Goal: Check status: Check status

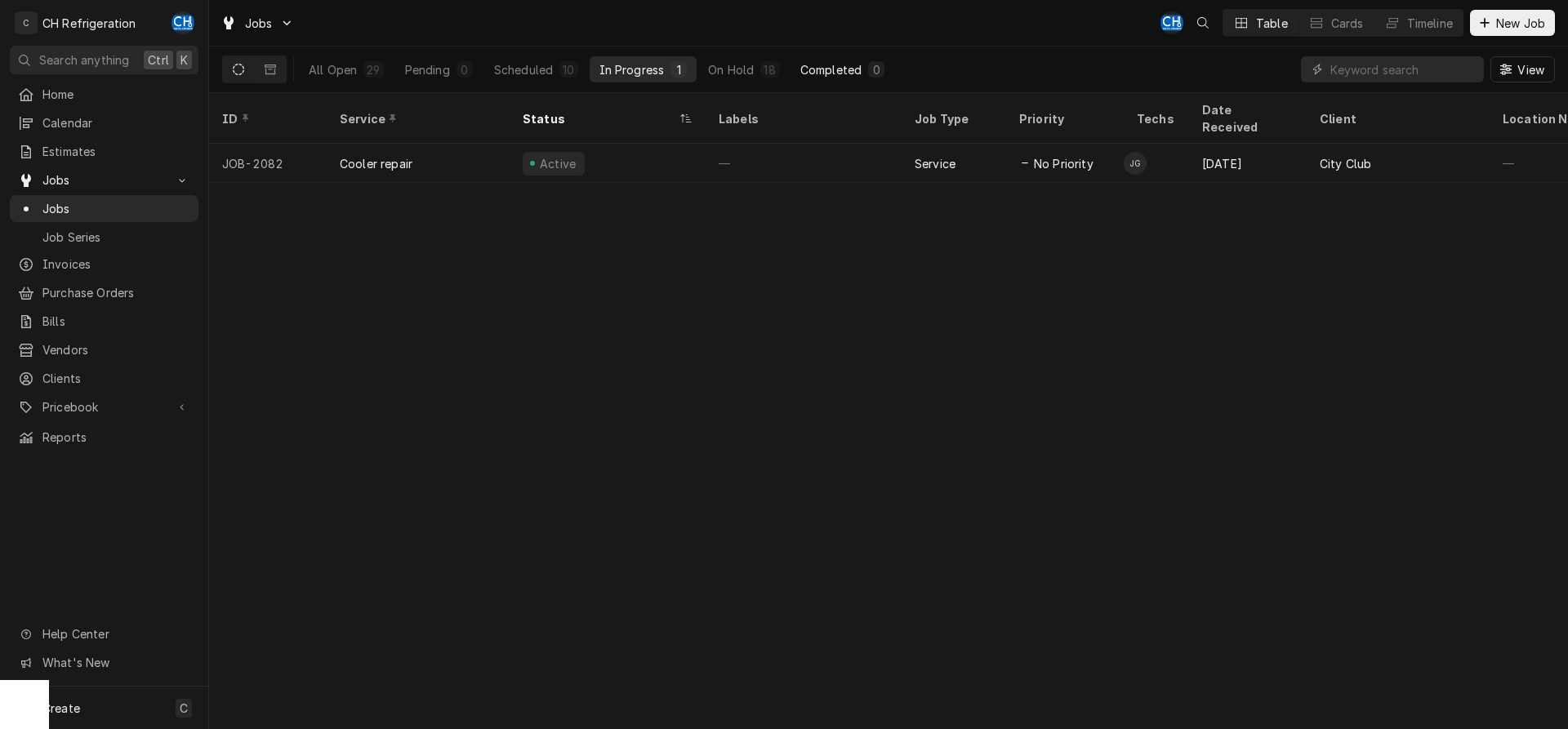
click at [831, 70] on div "Completed" at bounding box center [831, 70] width 61 height 17
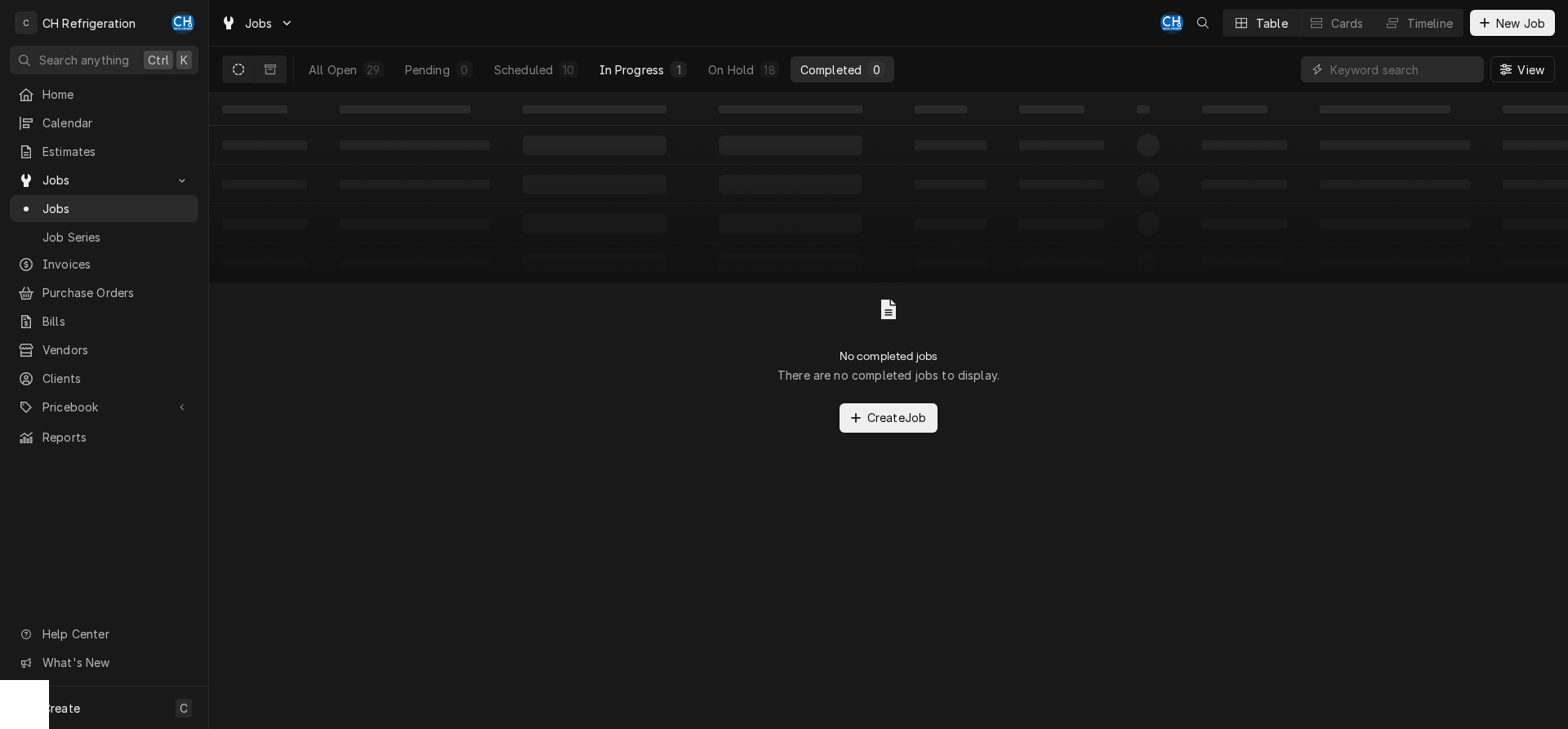
click at [621, 73] on div "In Progress" at bounding box center [632, 70] width 65 height 17
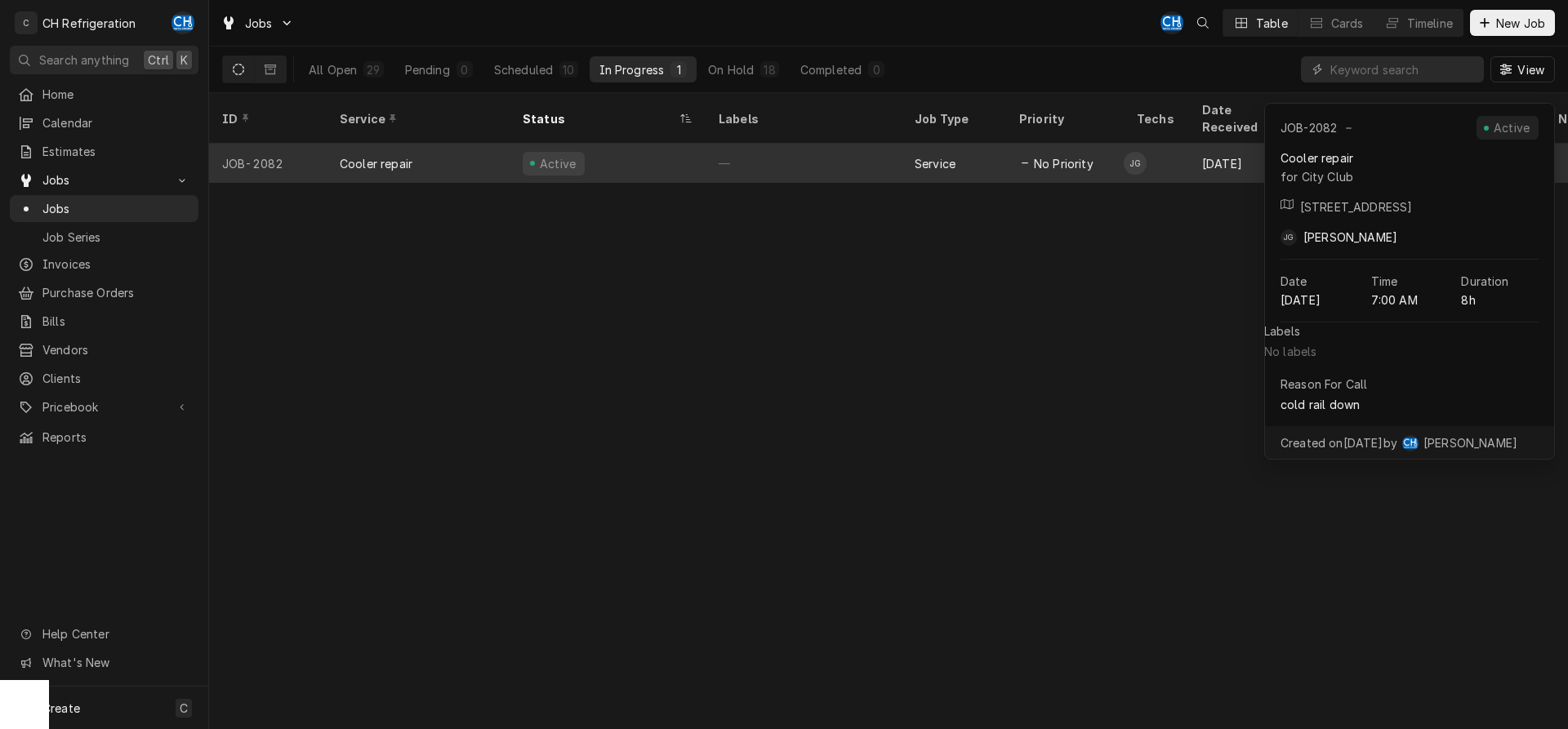
click at [748, 143] on div "—" at bounding box center [803, 162] width 196 height 39
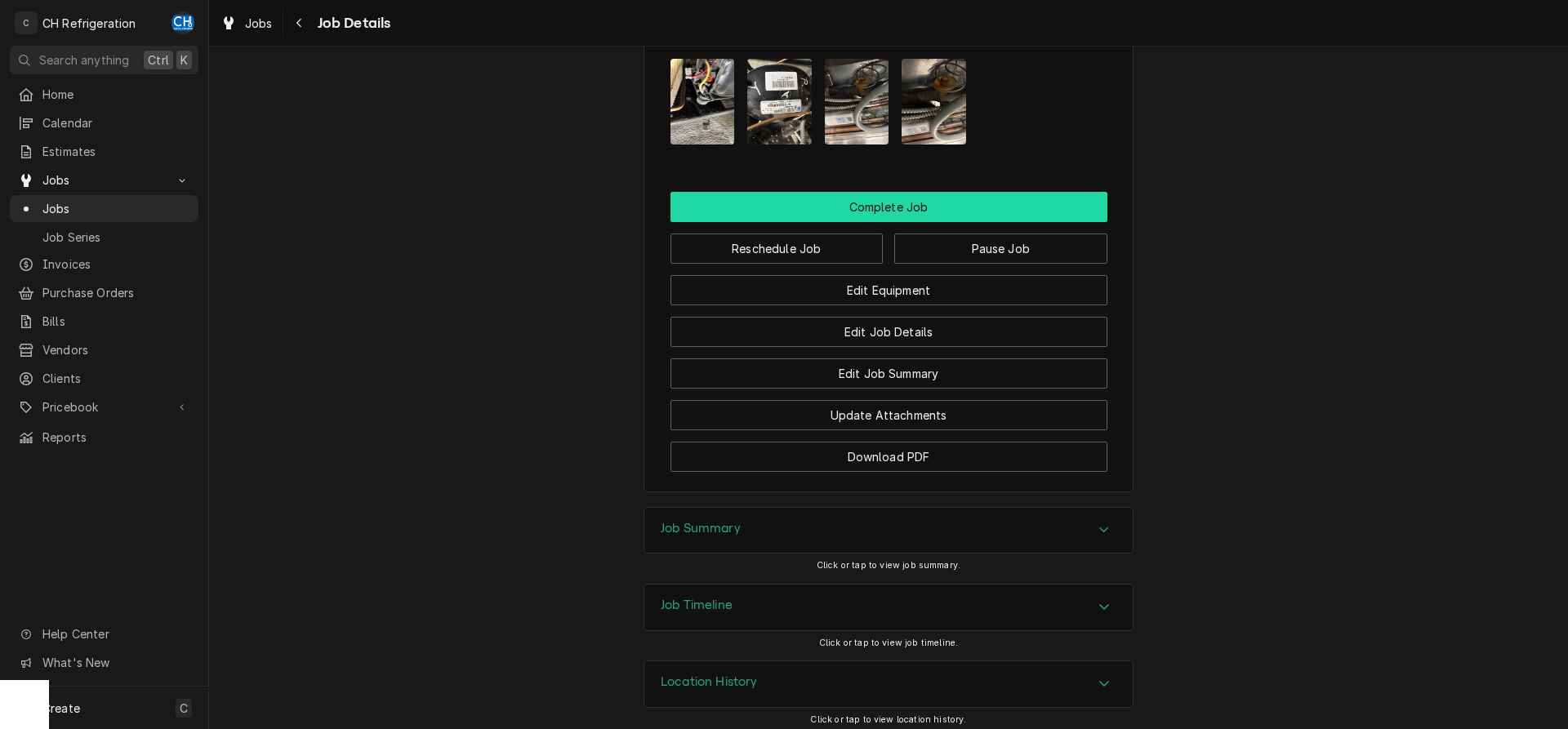
scroll to position [1413, 0]
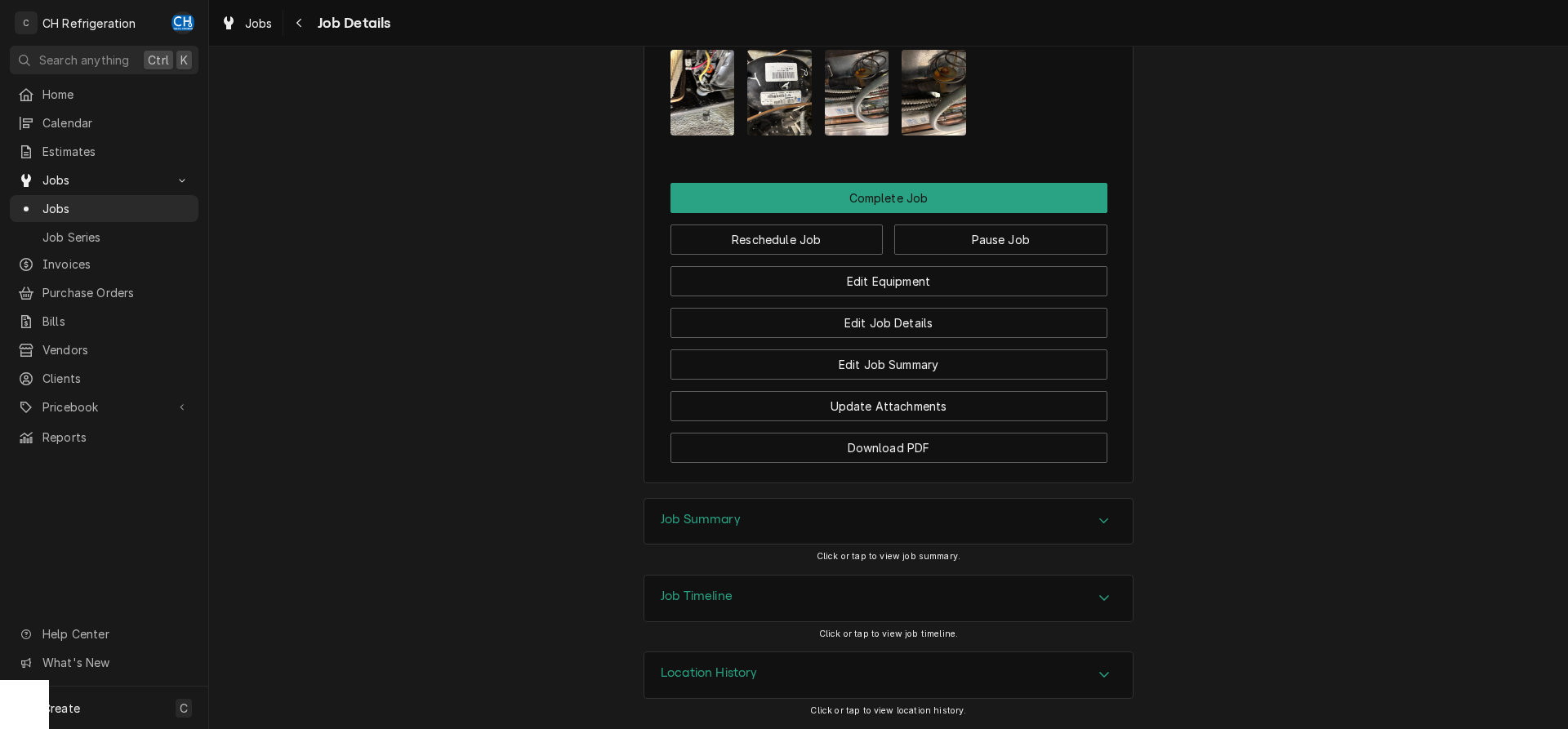
click at [1108, 528] on div "Accordion Header" at bounding box center [1104, 521] width 24 height 20
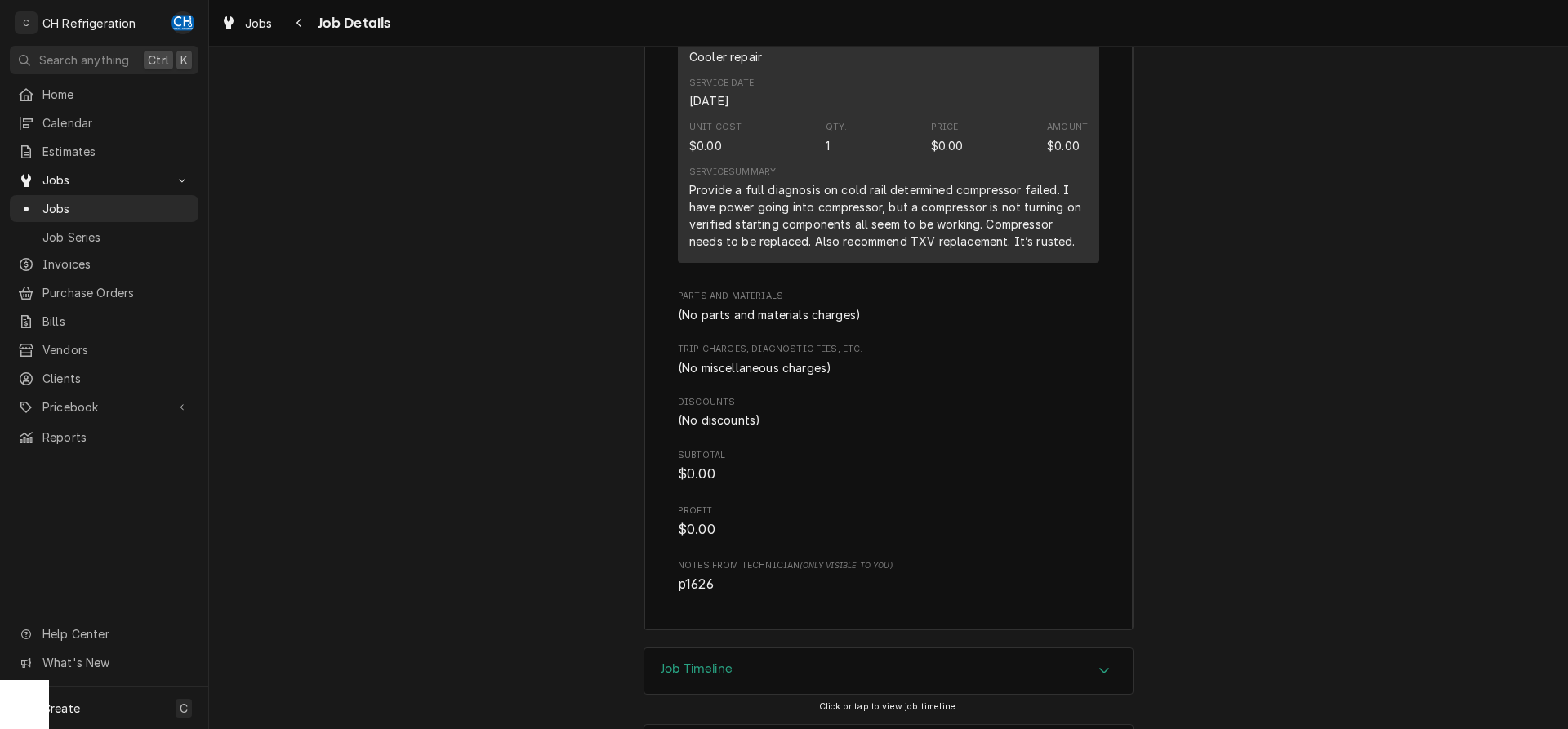
scroll to position [2265, 0]
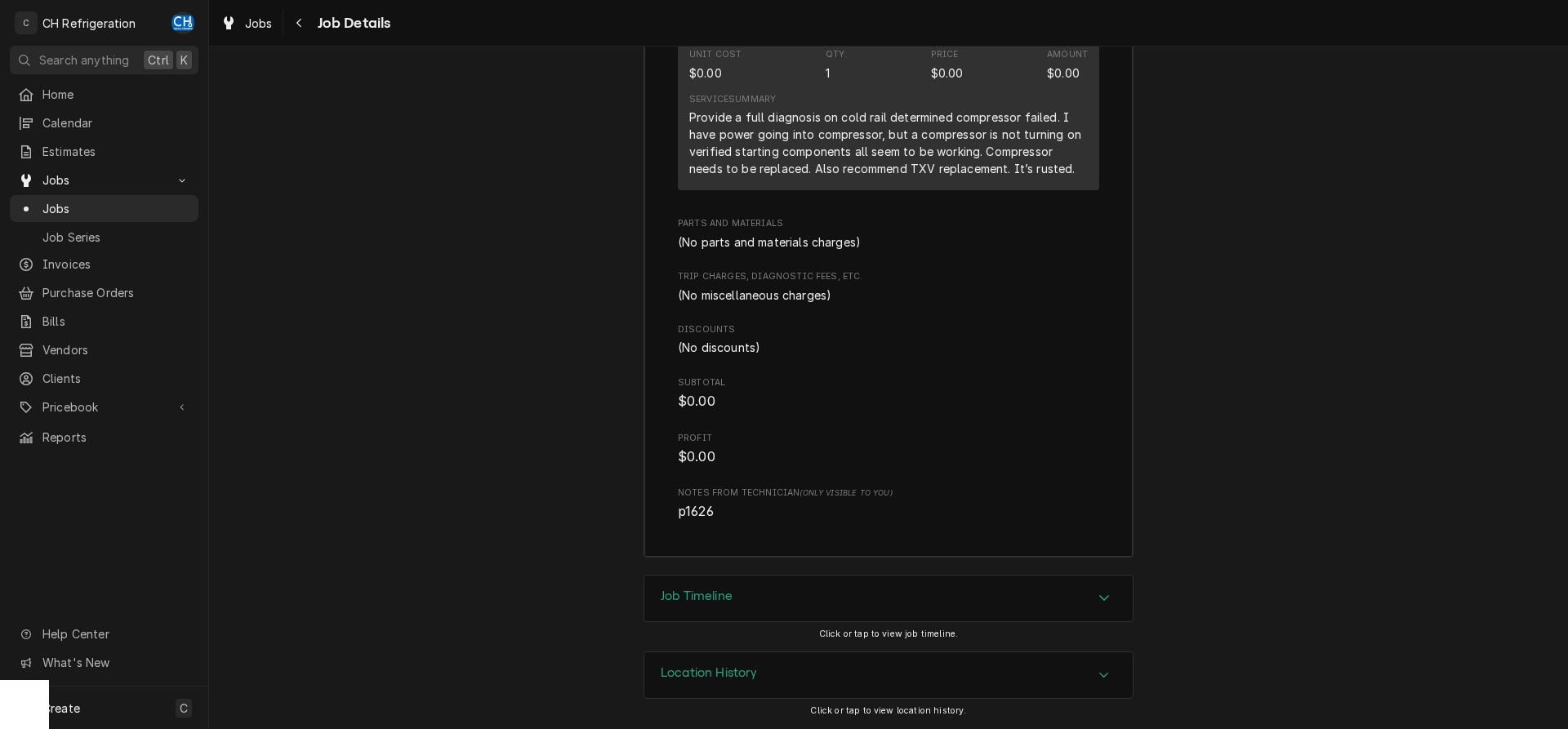
click at [1090, 598] on div "Job Timeline" at bounding box center [888, 598] width 488 height 46
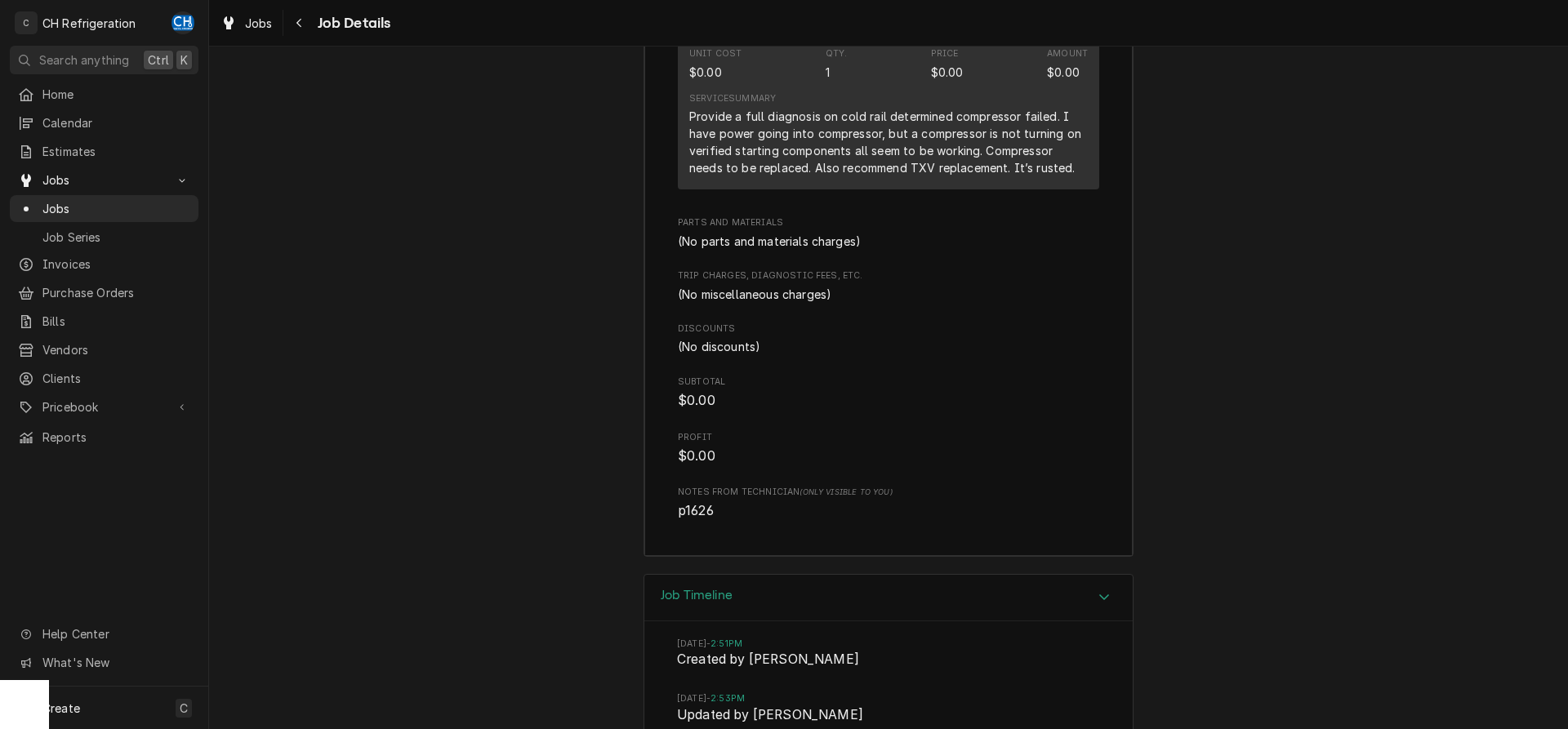
click at [1106, 595] on icon "Accordion Header" at bounding box center [1104, 596] width 11 height 13
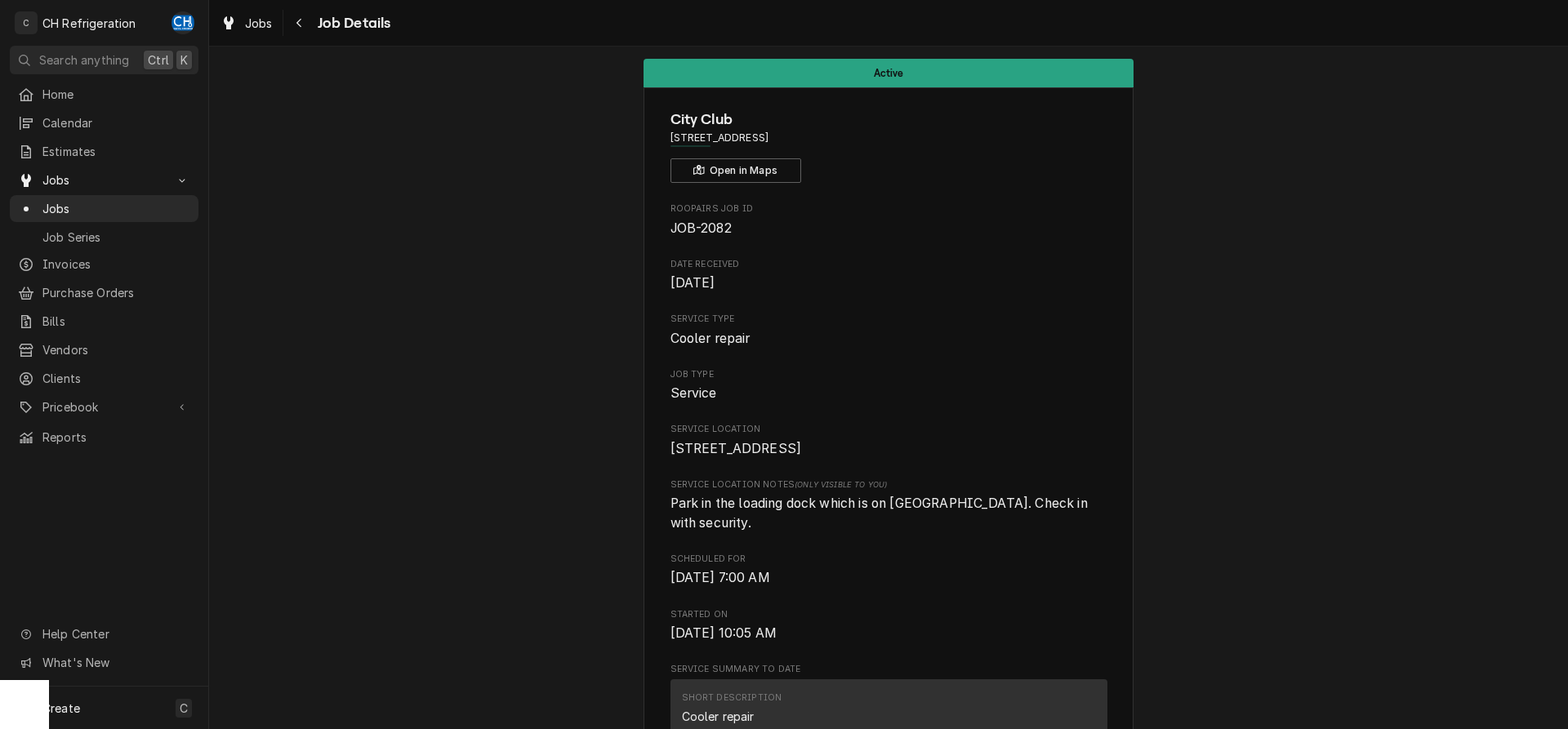
scroll to position [0, 0]
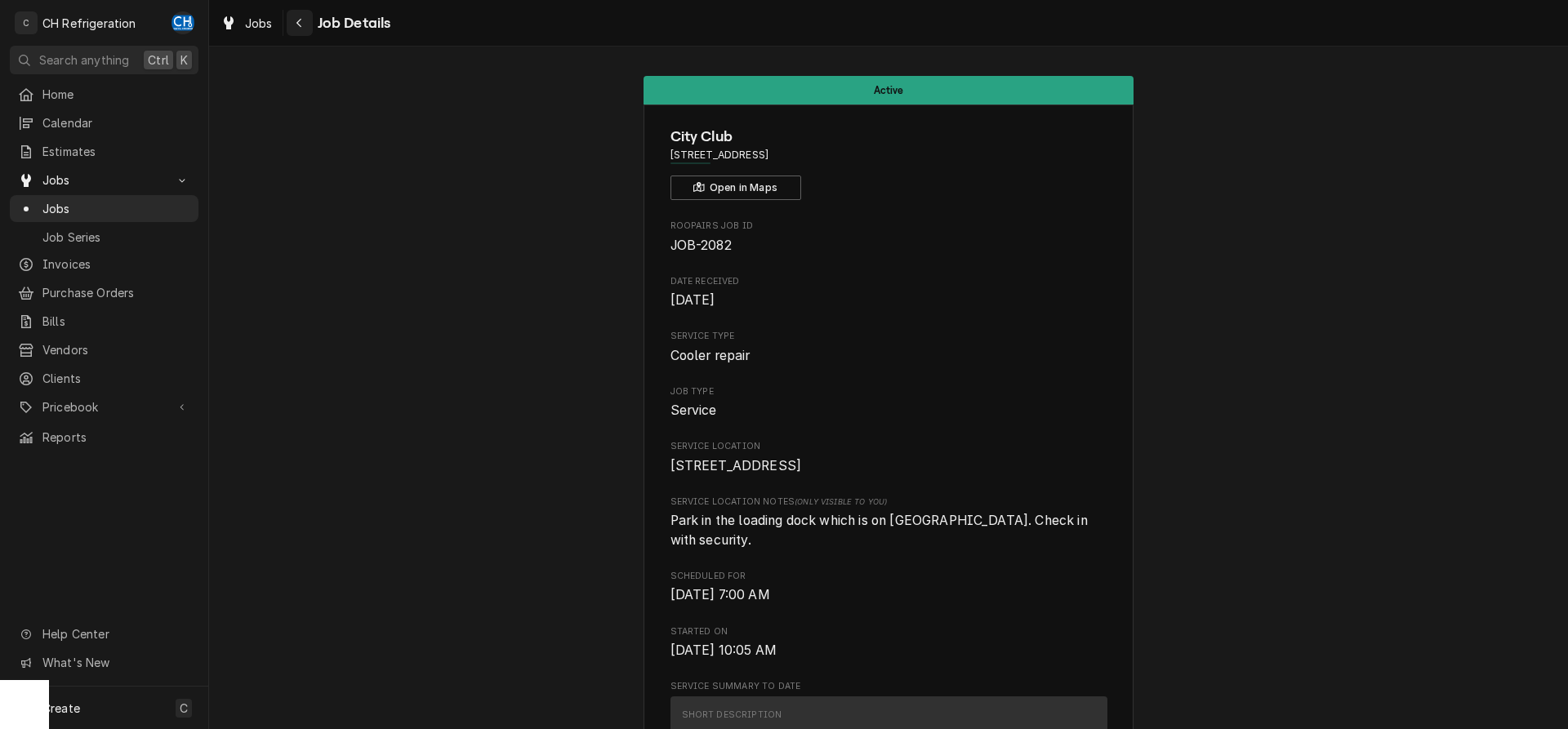
click at [302, 22] on icon "Navigate back" at bounding box center [299, 23] width 7 height 11
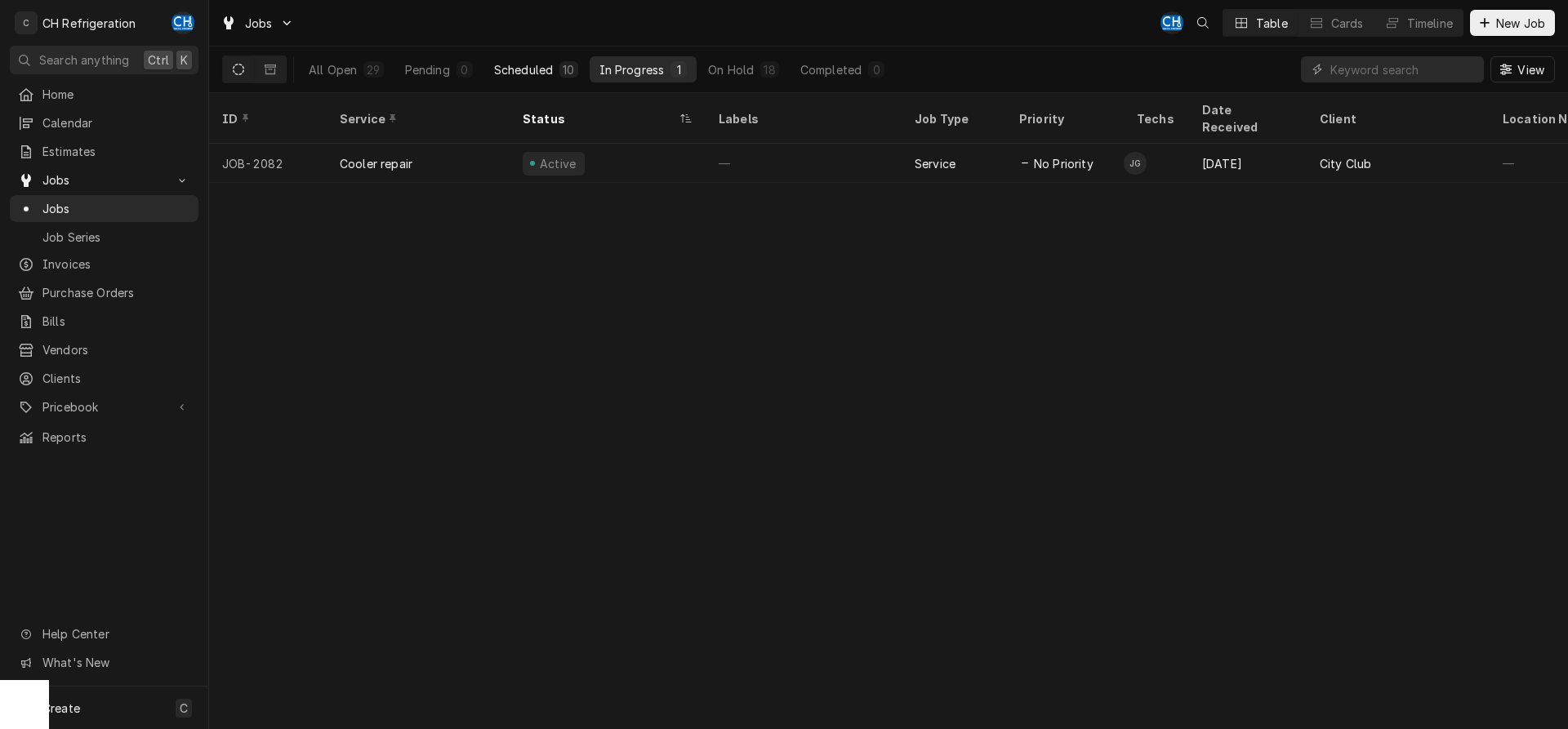
click at [519, 62] on div "Scheduled" at bounding box center [523, 70] width 59 height 17
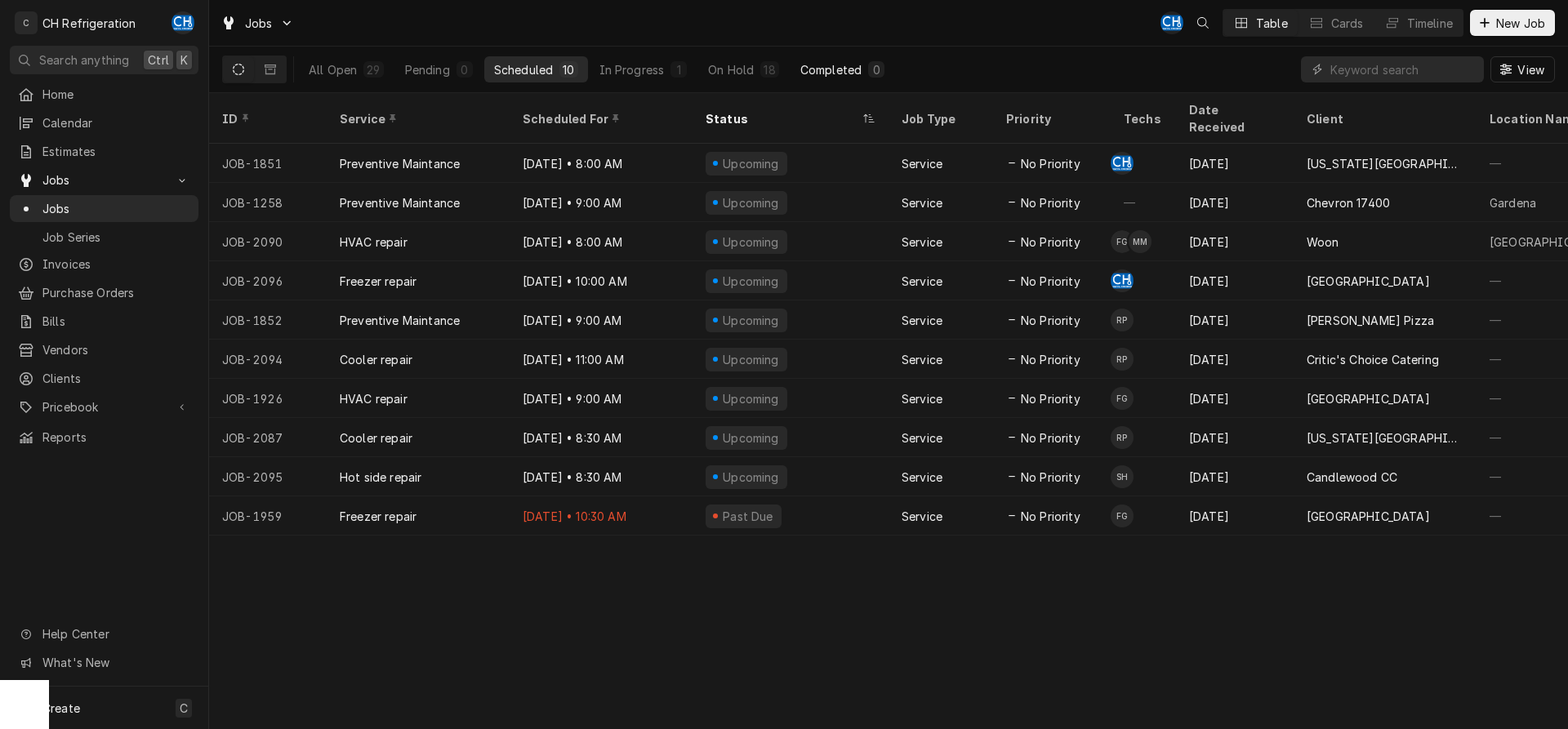
click at [832, 72] on div "Completed" at bounding box center [831, 70] width 61 height 17
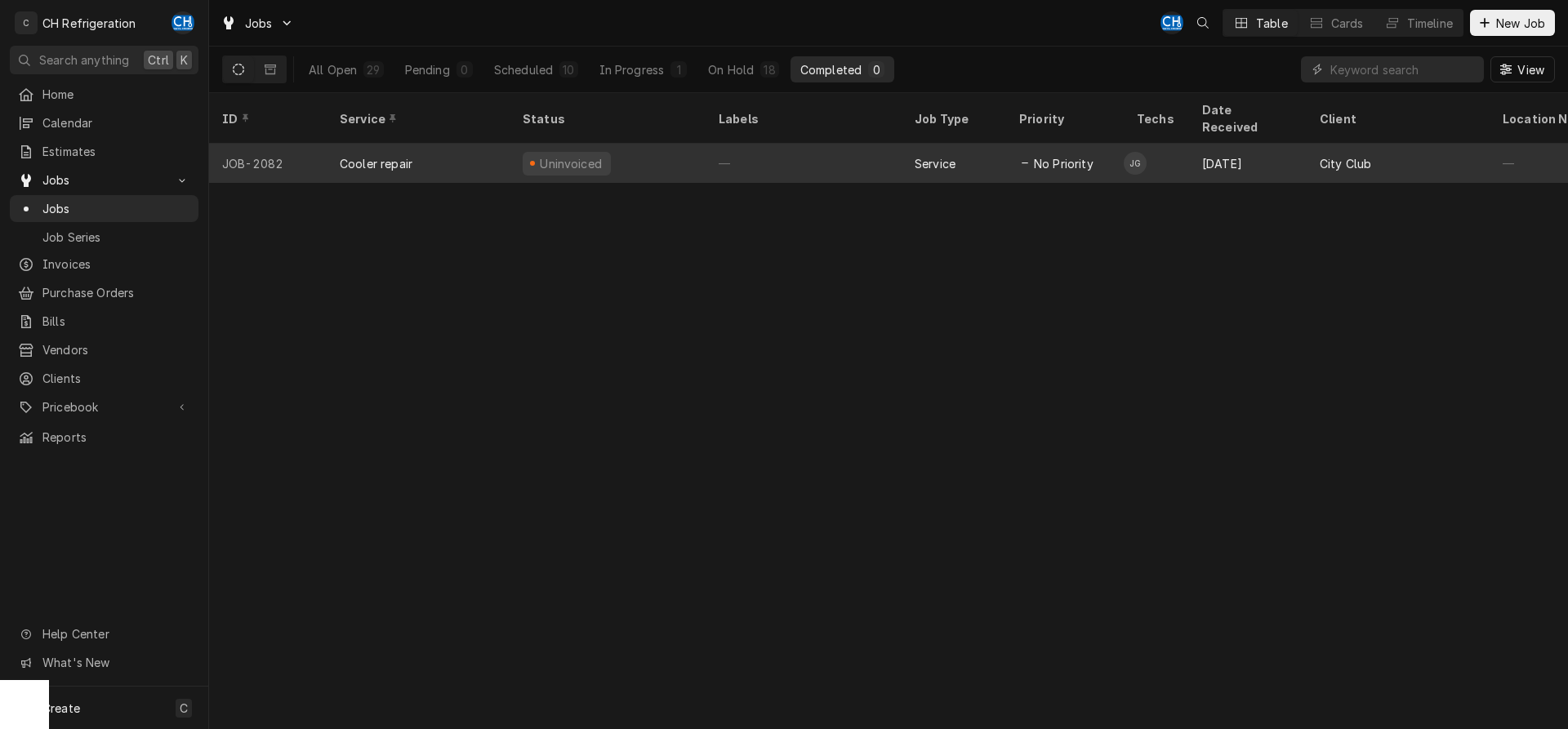
click at [825, 146] on div "—" at bounding box center [803, 162] width 196 height 39
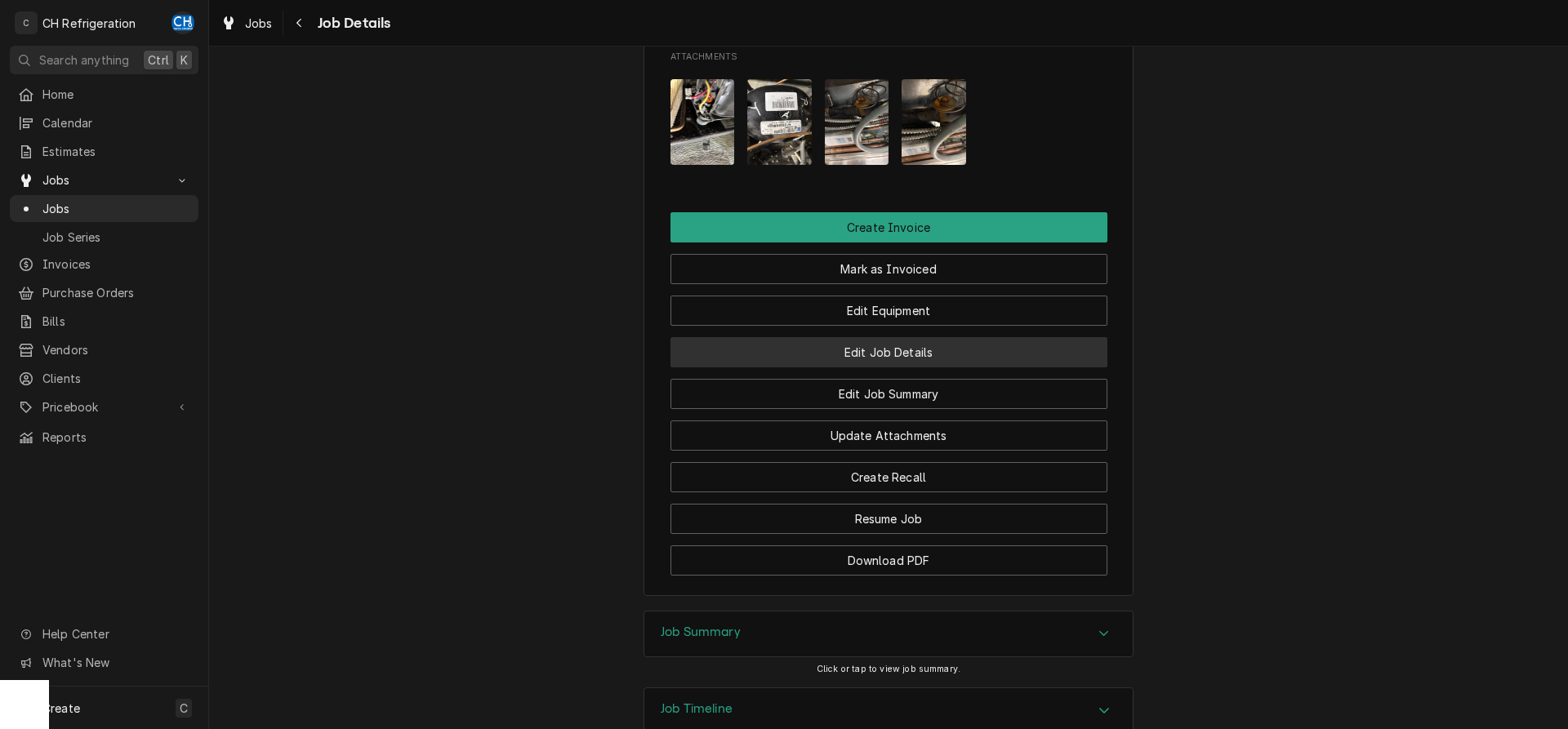
scroll to position [1299, 0]
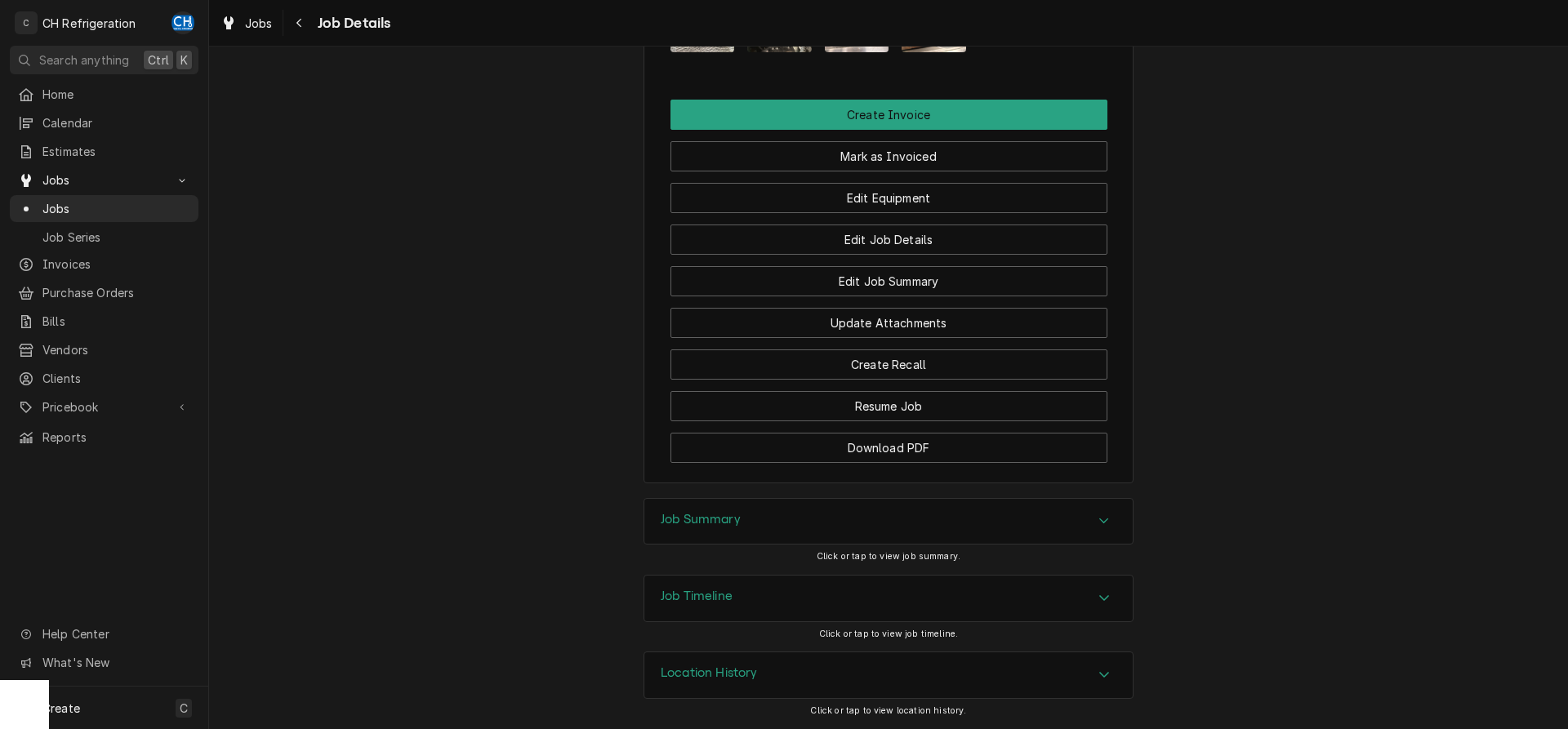
click at [1081, 525] on div "Job Summary" at bounding box center [888, 521] width 488 height 46
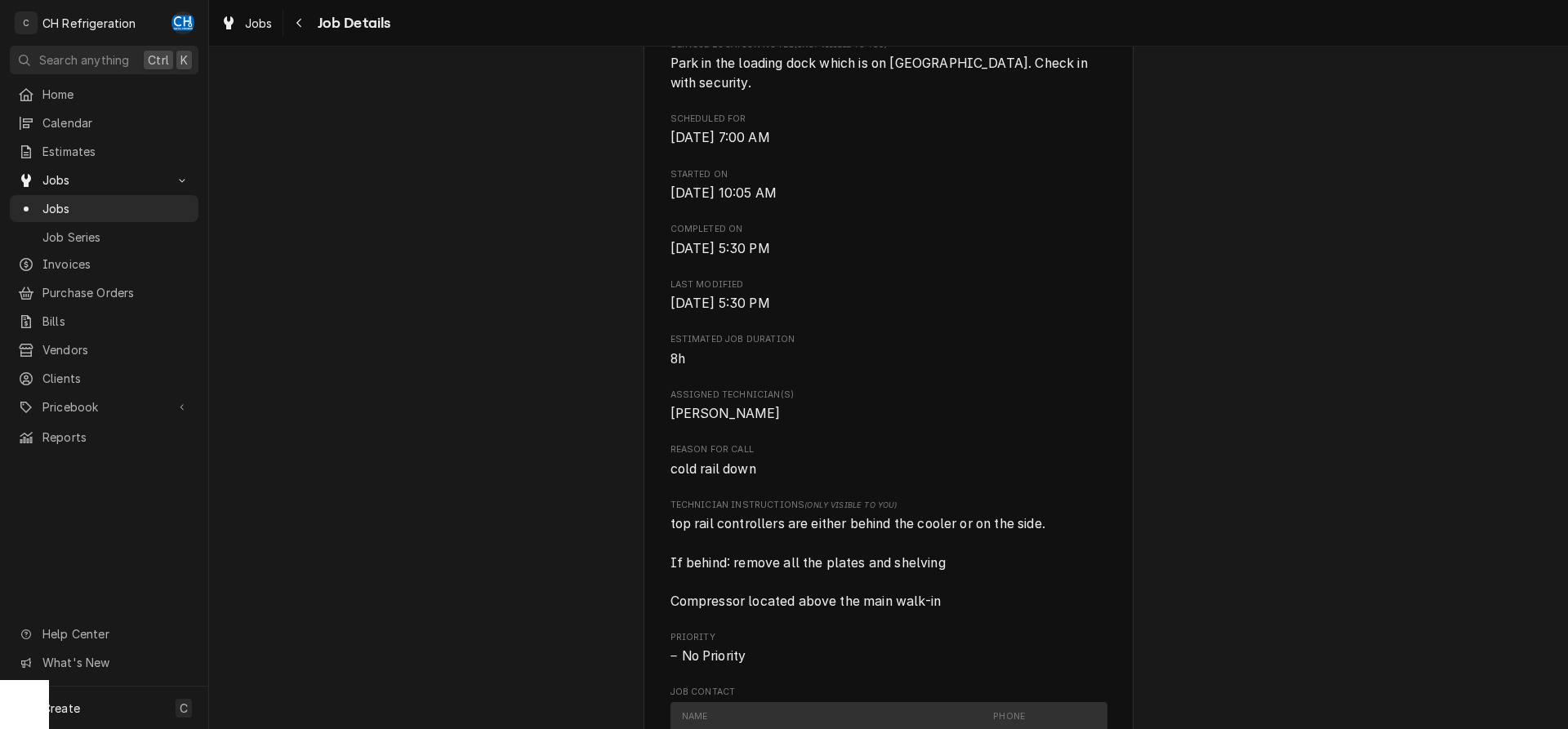
scroll to position [0, 0]
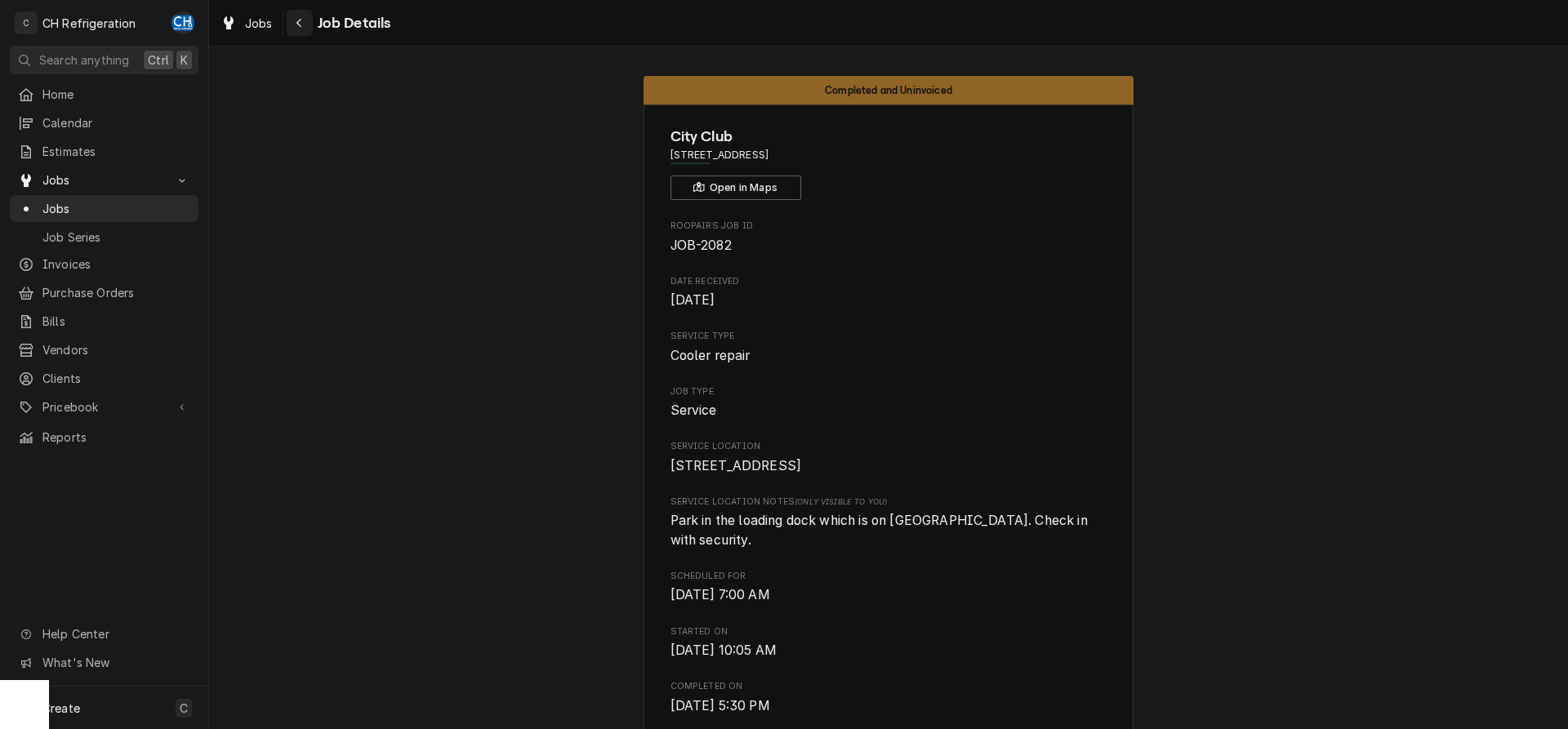
click at [305, 25] on div "Navigate back" at bounding box center [299, 23] width 17 height 17
